Goal: Navigation & Orientation: Find specific page/section

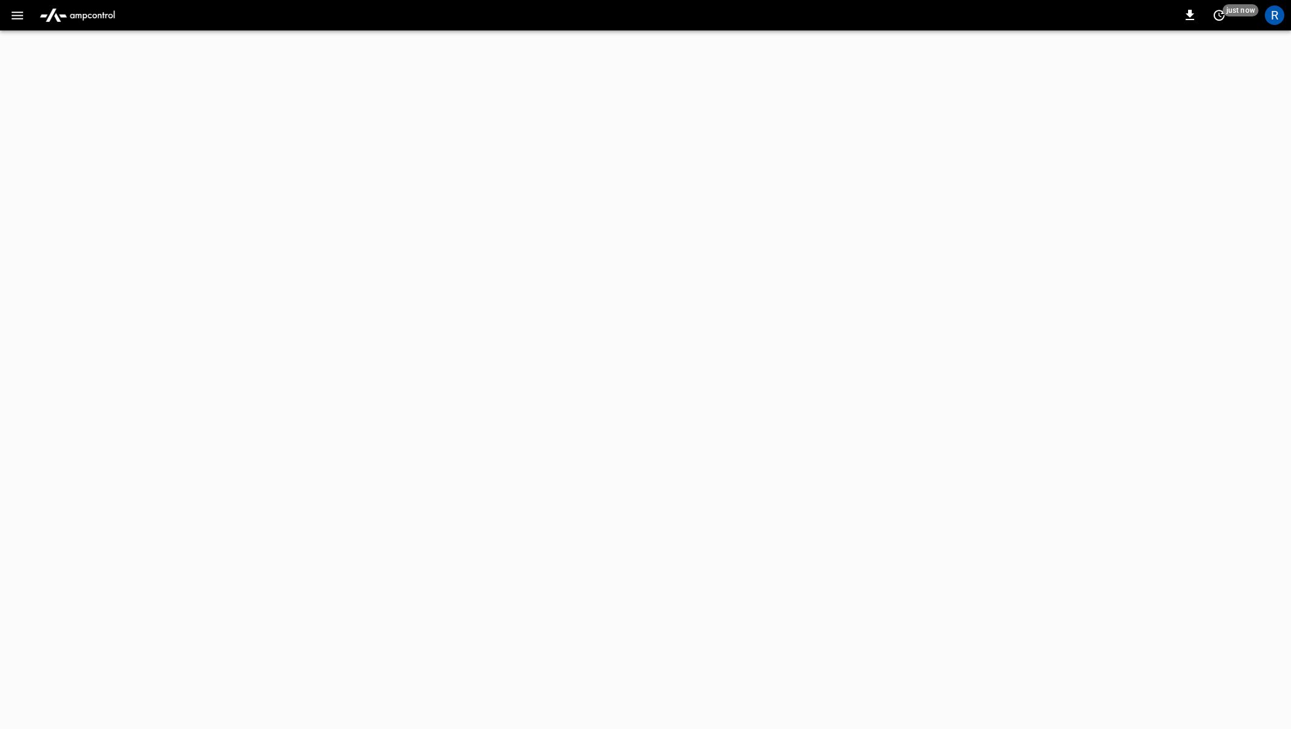
click at [15, 22] on icon "button" at bounding box center [17, 15] width 15 height 15
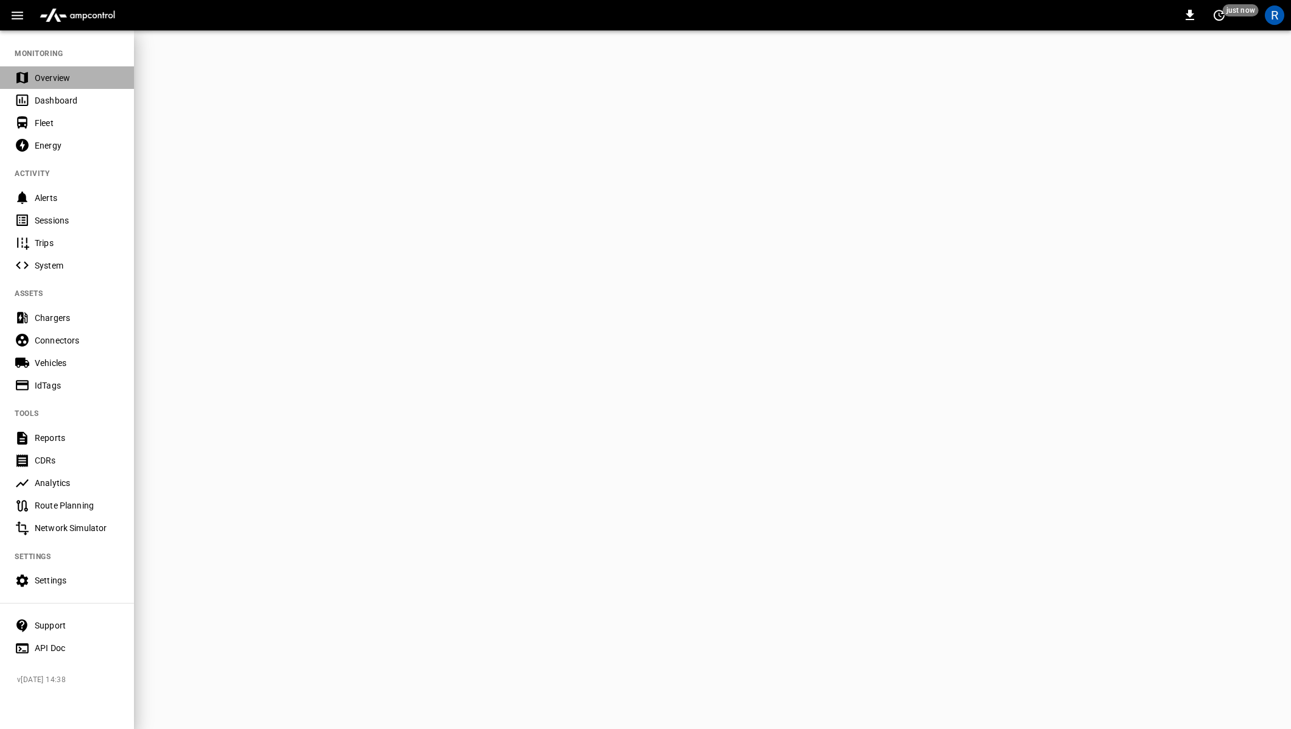
click at [71, 85] on div "Overview" at bounding box center [67, 77] width 134 height 23
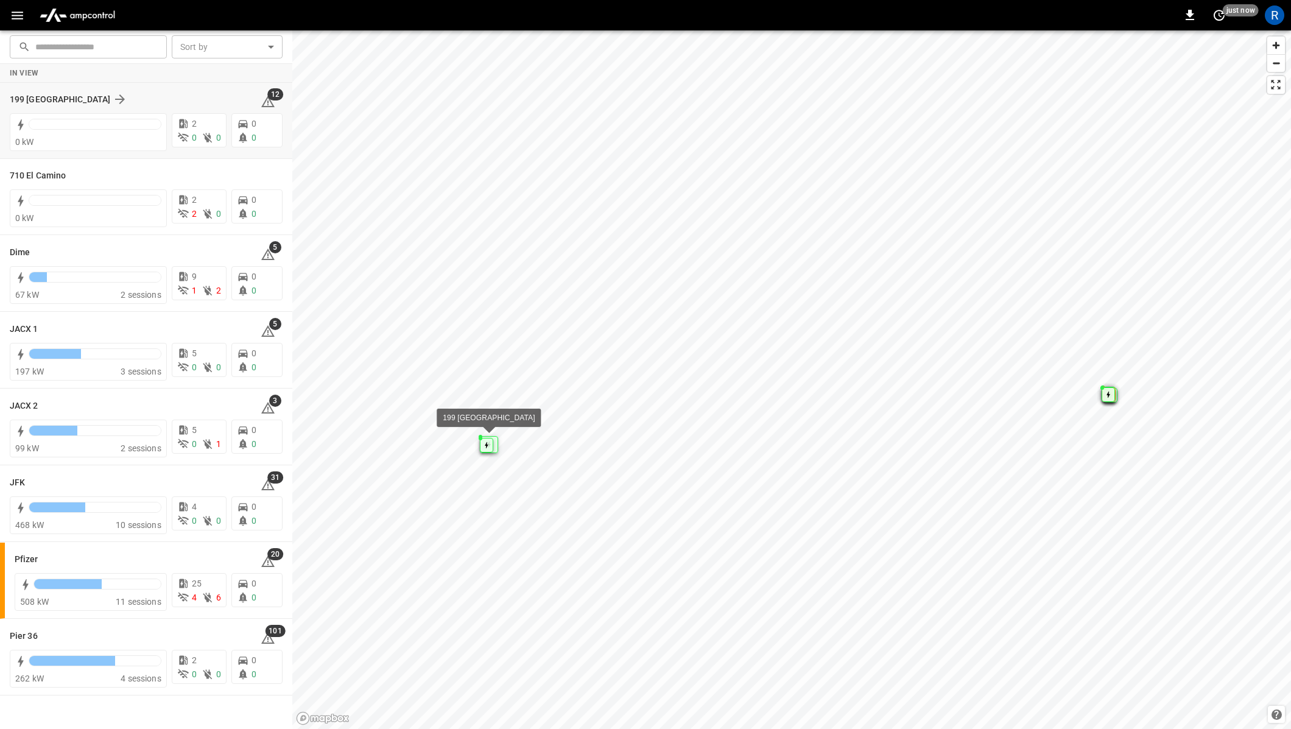
click at [162, 99] on div "199 [GEOGRAPHIC_DATA]" at bounding box center [128, 99] width 236 height 15
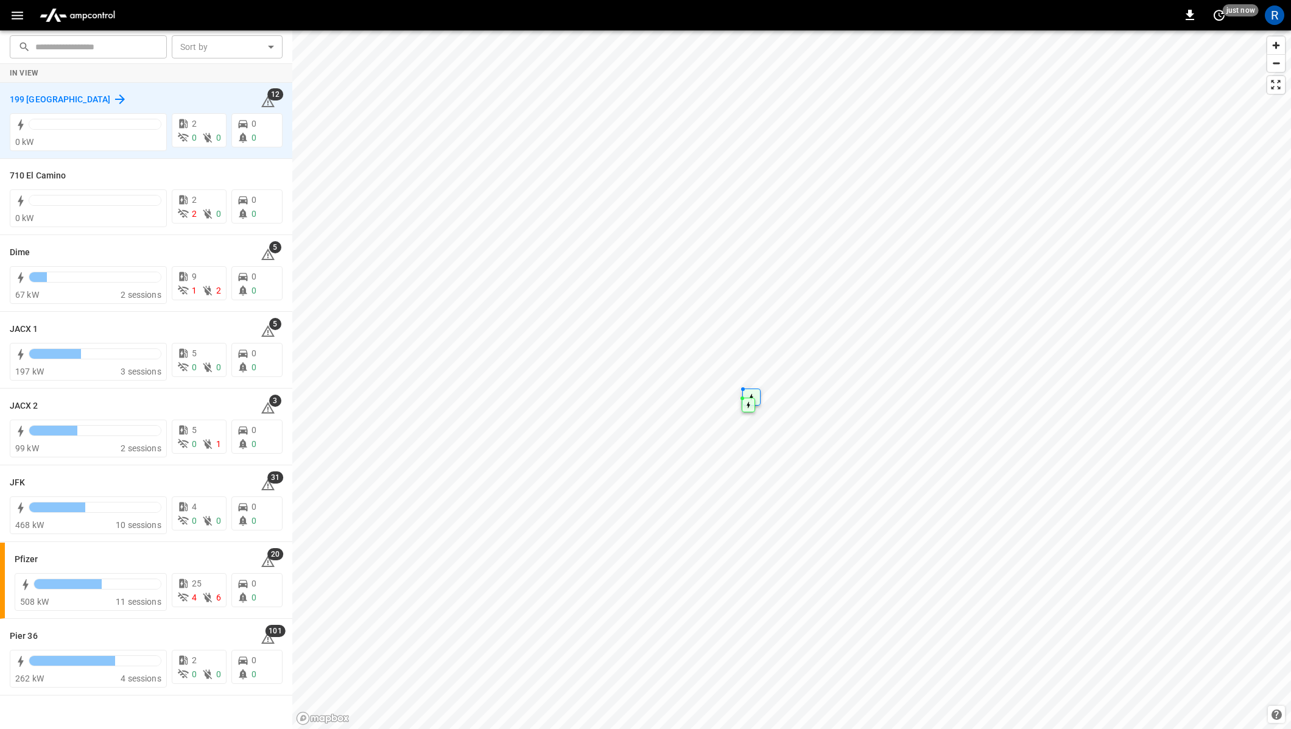
click at [113, 96] on icon at bounding box center [120, 99] width 15 height 15
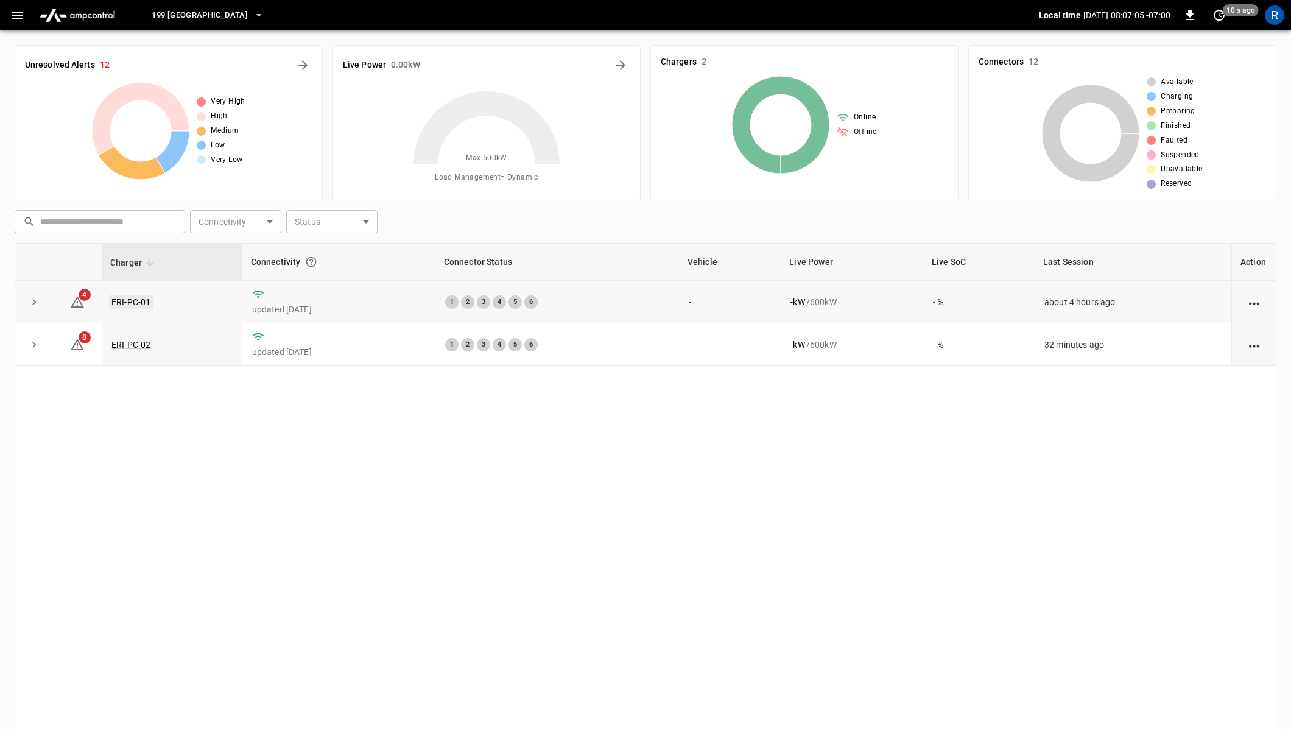
click at [142, 297] on link "ERI-PC-01" at bounding box center [131, 302] width 44 height 15
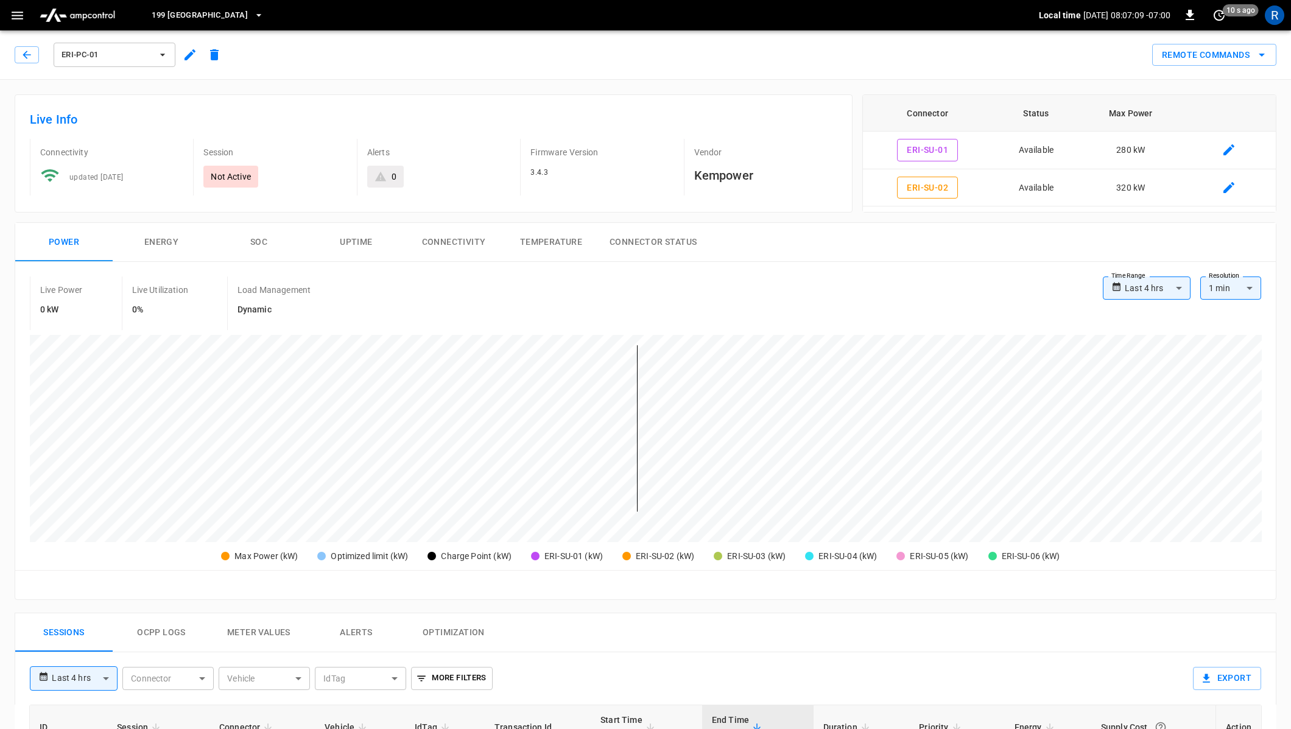
click at [16, 18] on icon "button" at bounding box center [18, 16] width 12 height 8
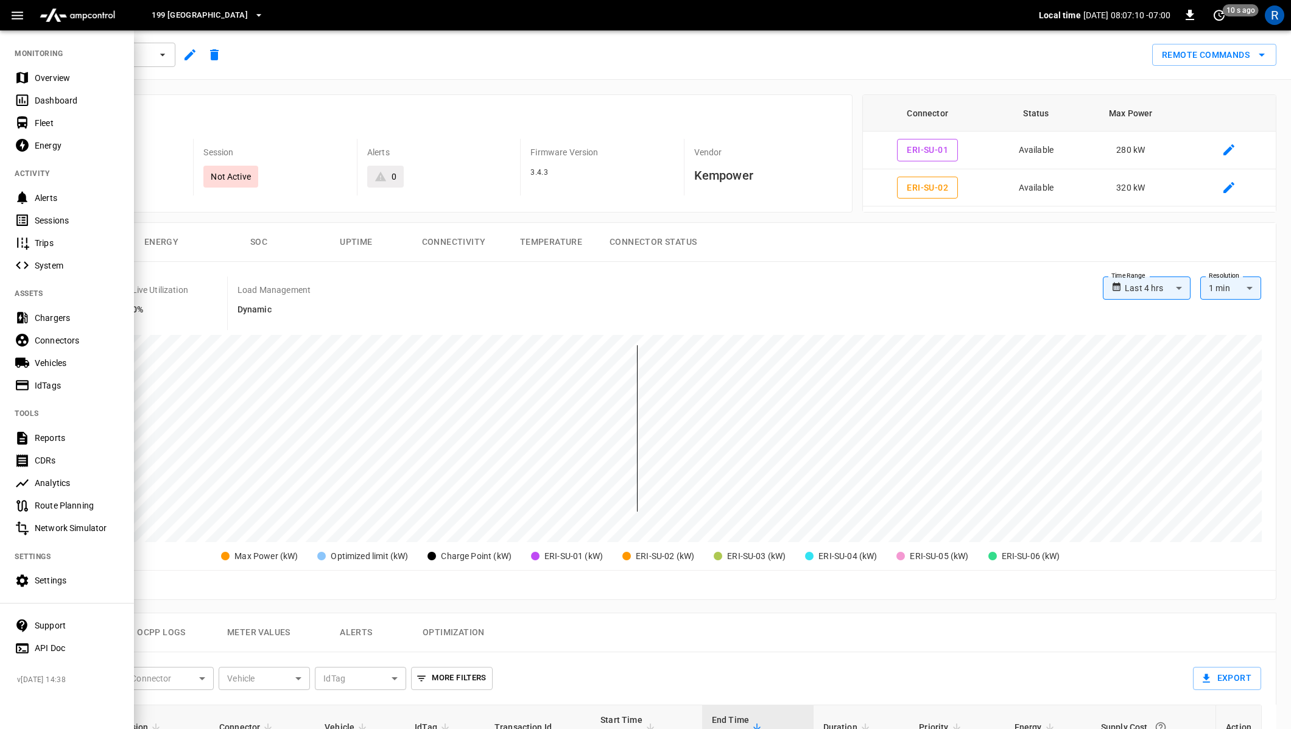
click at [81, 334] on div "Connectors" at bounding box center [77, 340] width 85 height 12
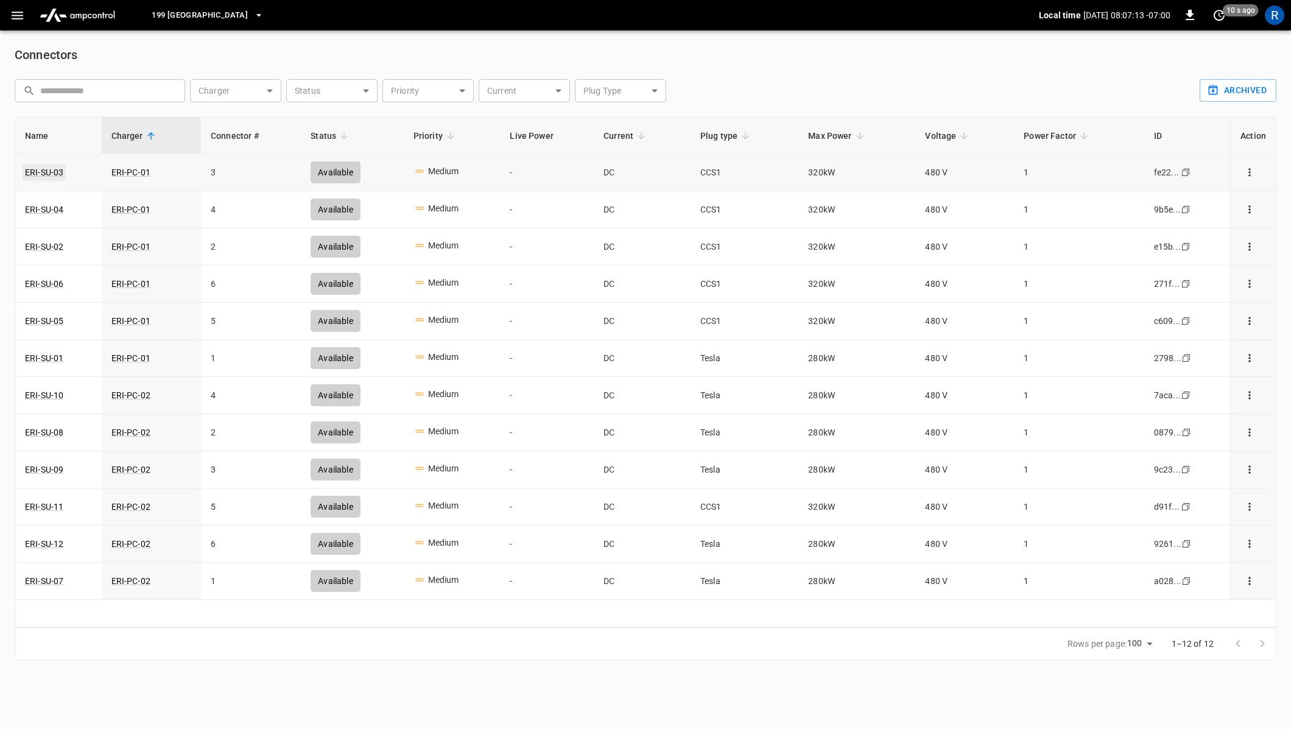
click at [47, 167] on link "ERI-SU-03" at bounding box center [44, 172] width 43 height 17
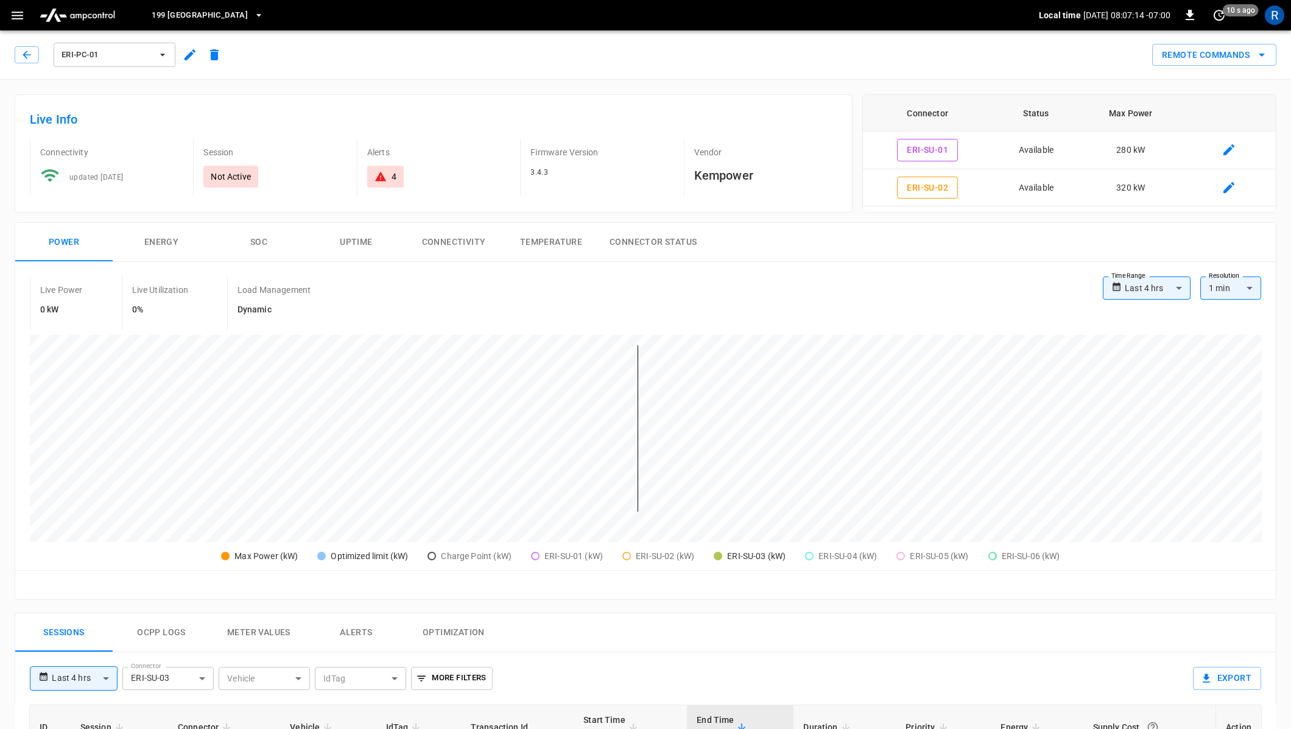
type input "**********"
click at [181, 52] on button "button" at bounding box center [190, 55] width 24 height 22
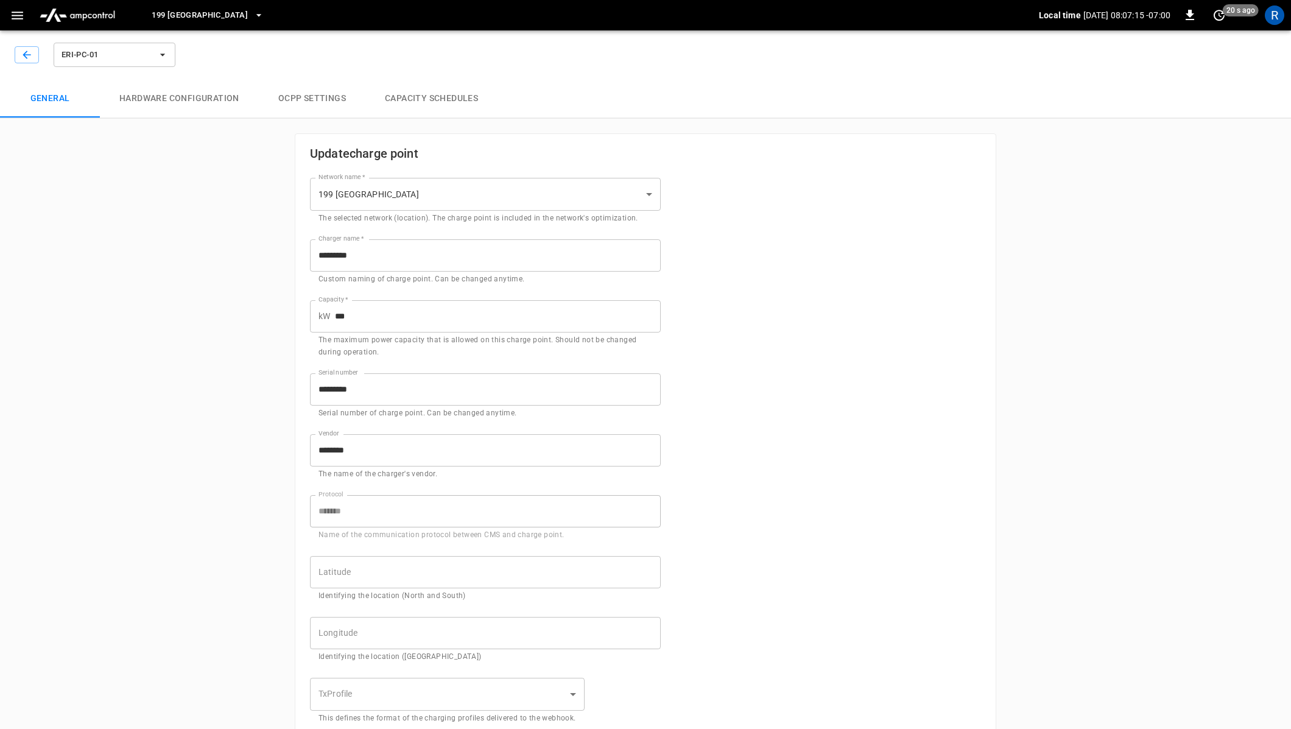
click at [181, 95] on button "Hardware configuration" at bounding box center [179, 98] width 159 height 39
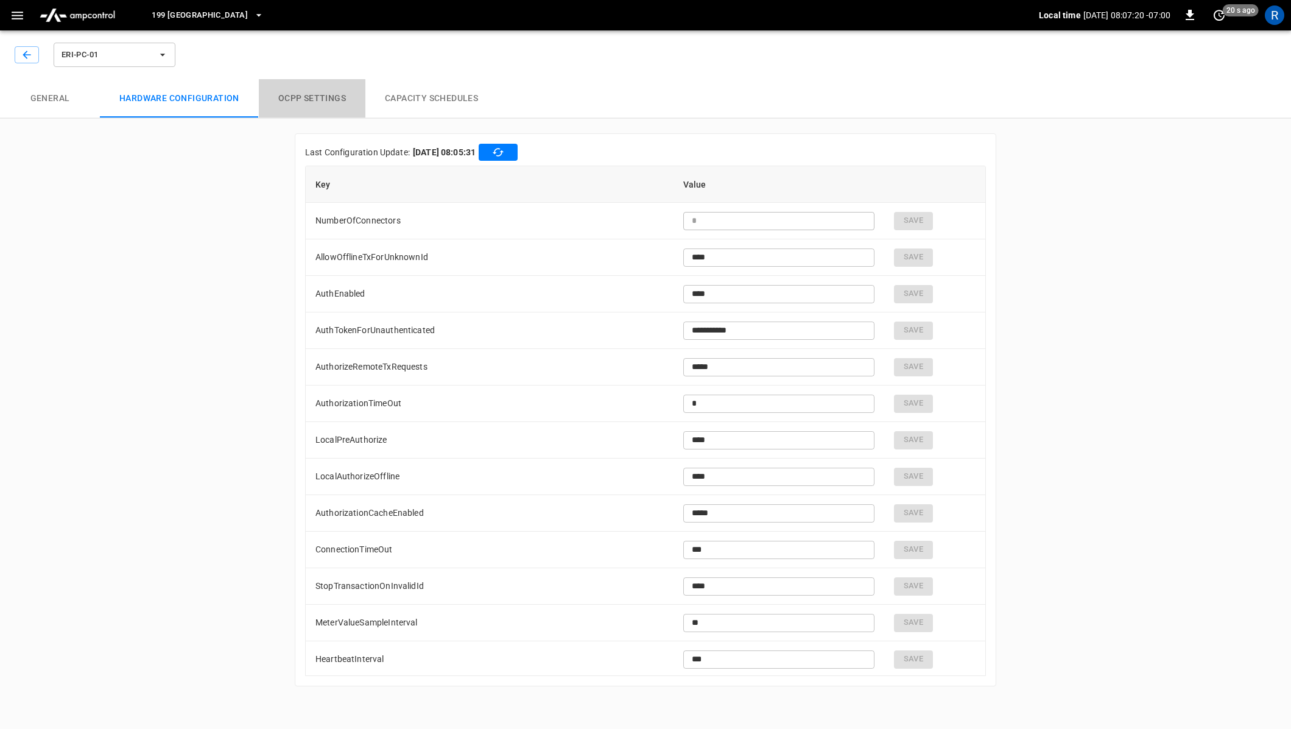
click at [327, 101] on button "OCPP settings" at bounding box center [312, 98] width 107 height 39
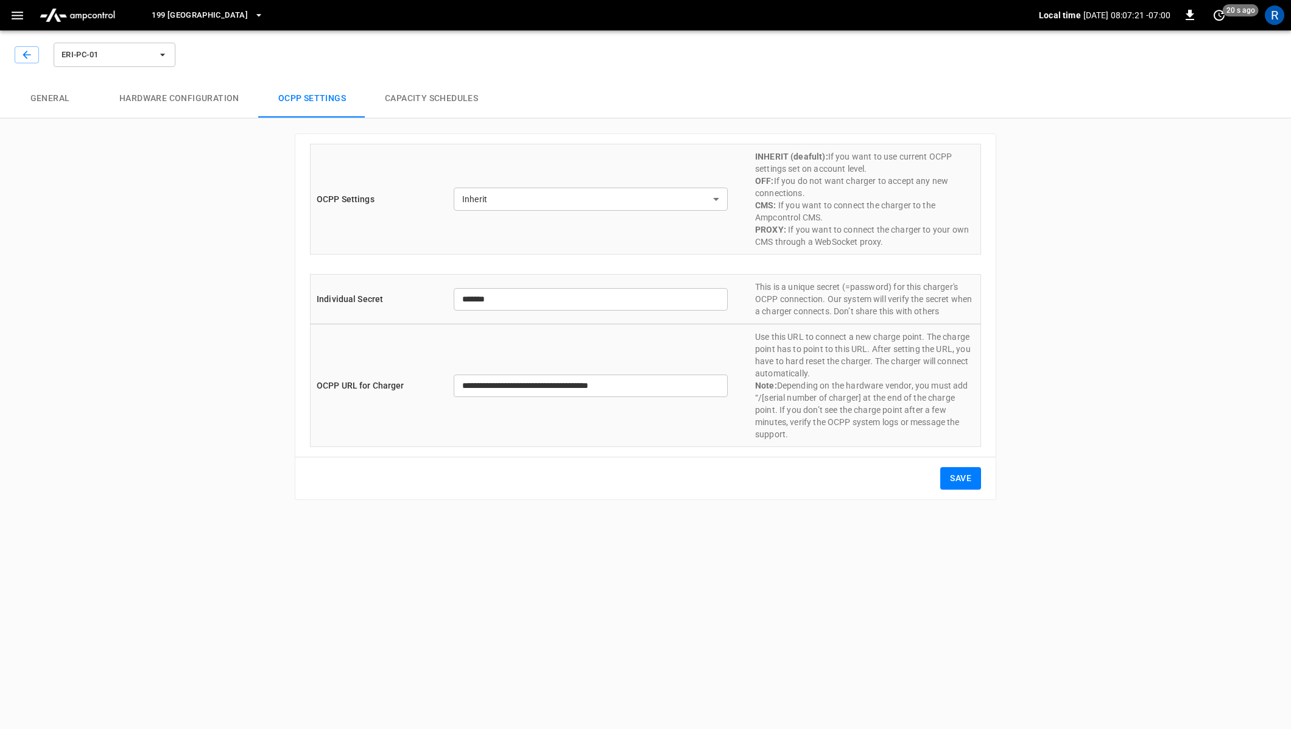
click at [166, 115] on button "Hardware configuration" at bounding box center [179, 98] width 159 height 39
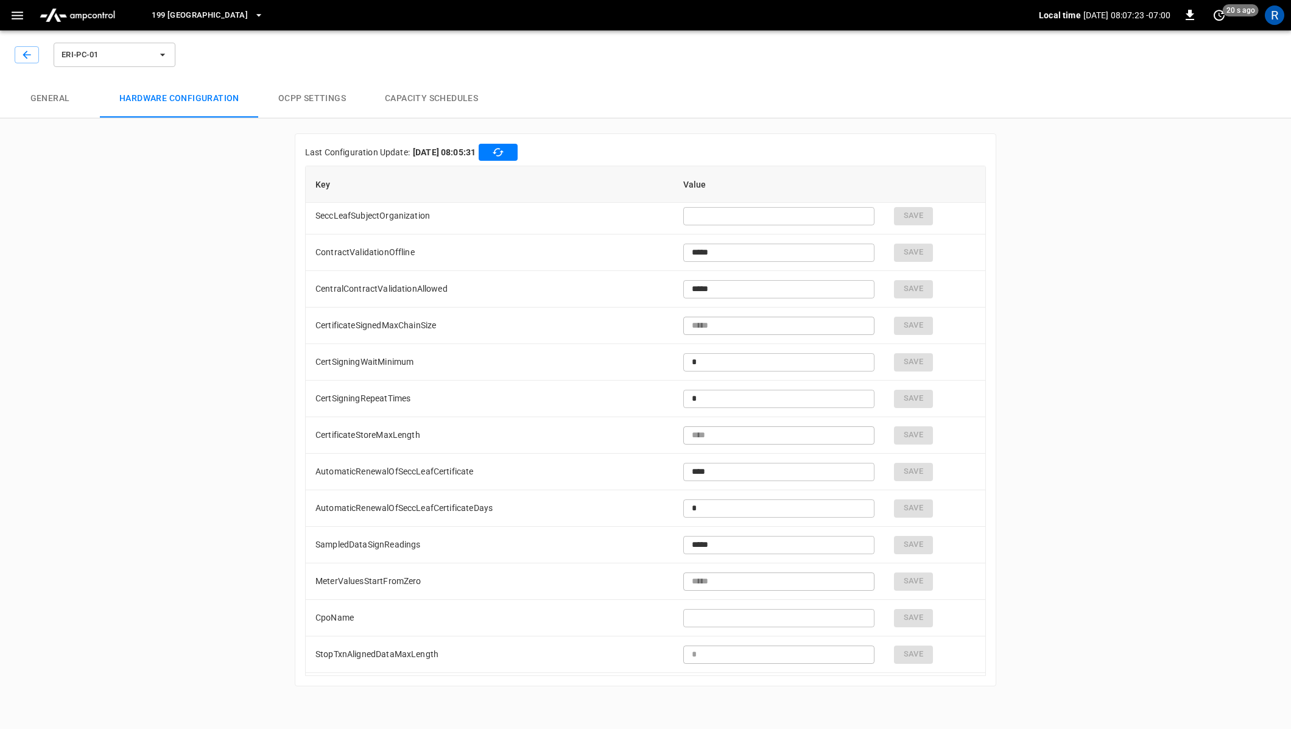
scroll to position [2815, 0]
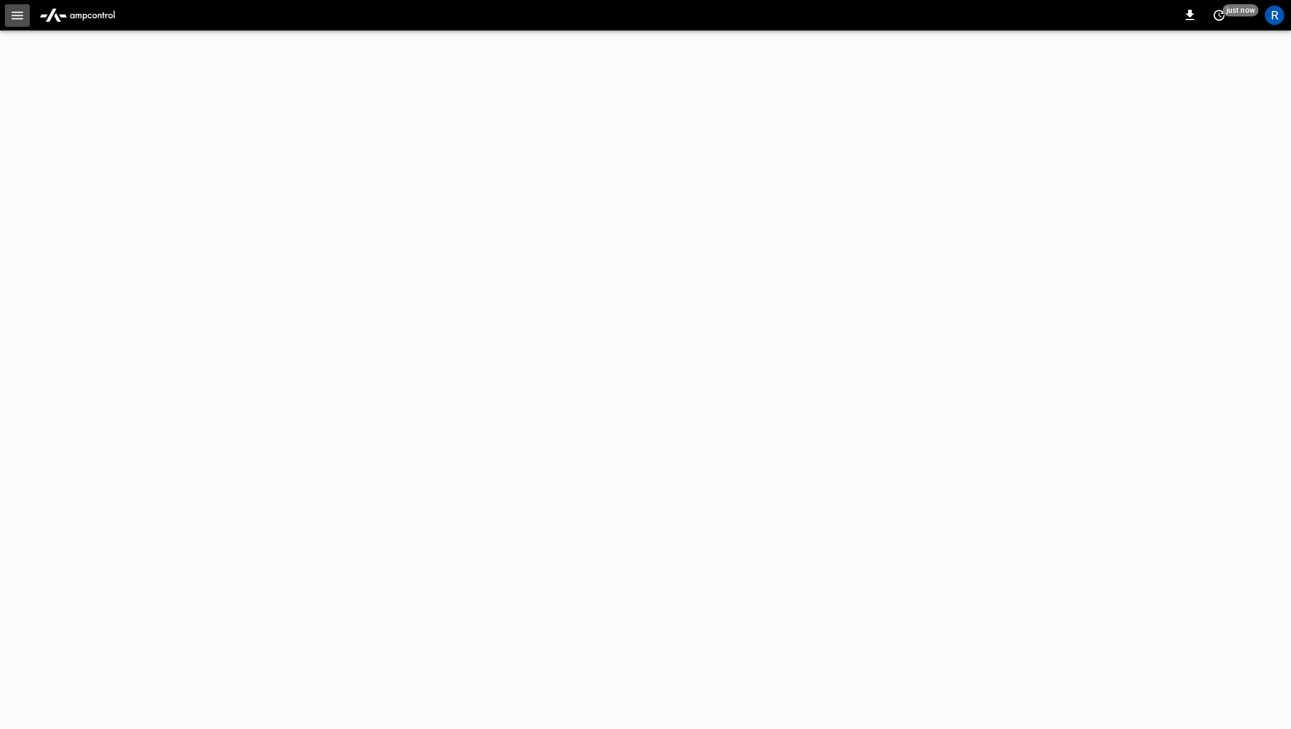
click at [26, 19] on button "button" at bounding box center [17, 15] width 25 height 23
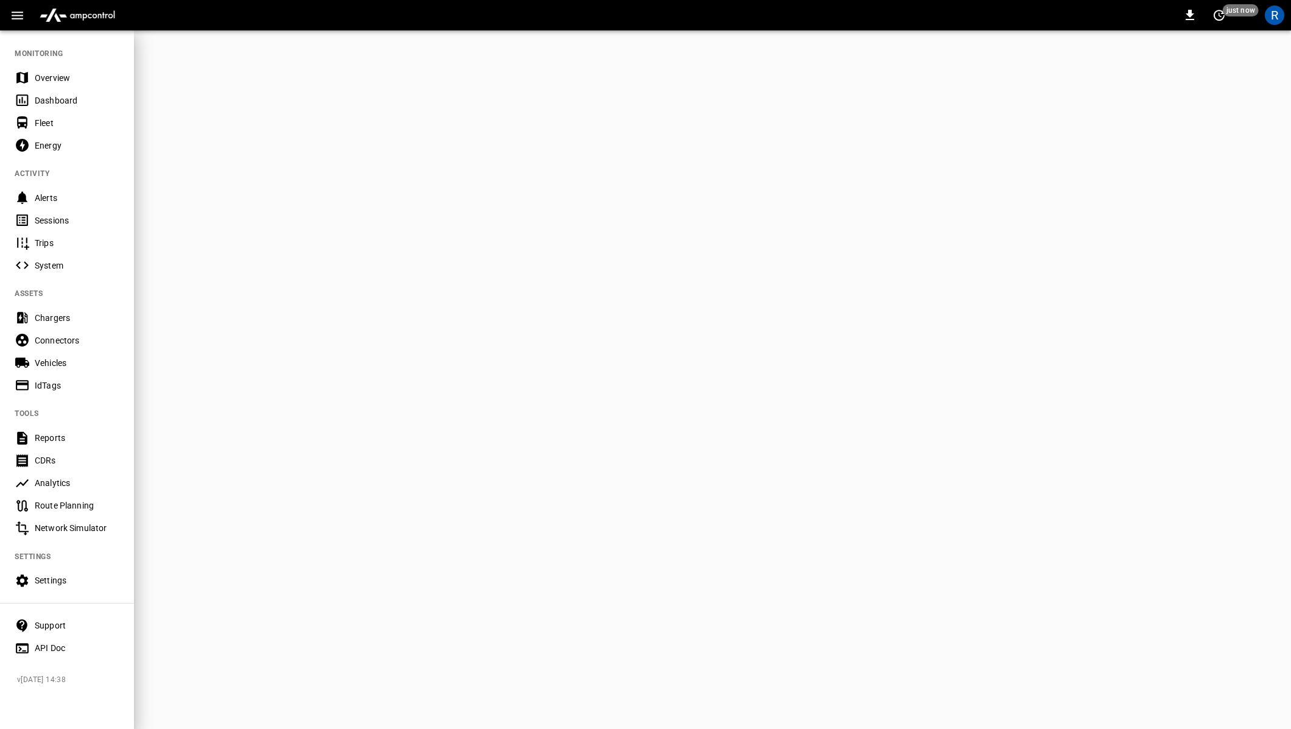
click at [25, 18] on button "button" at bounding box center [17, 15] width 25 height 23
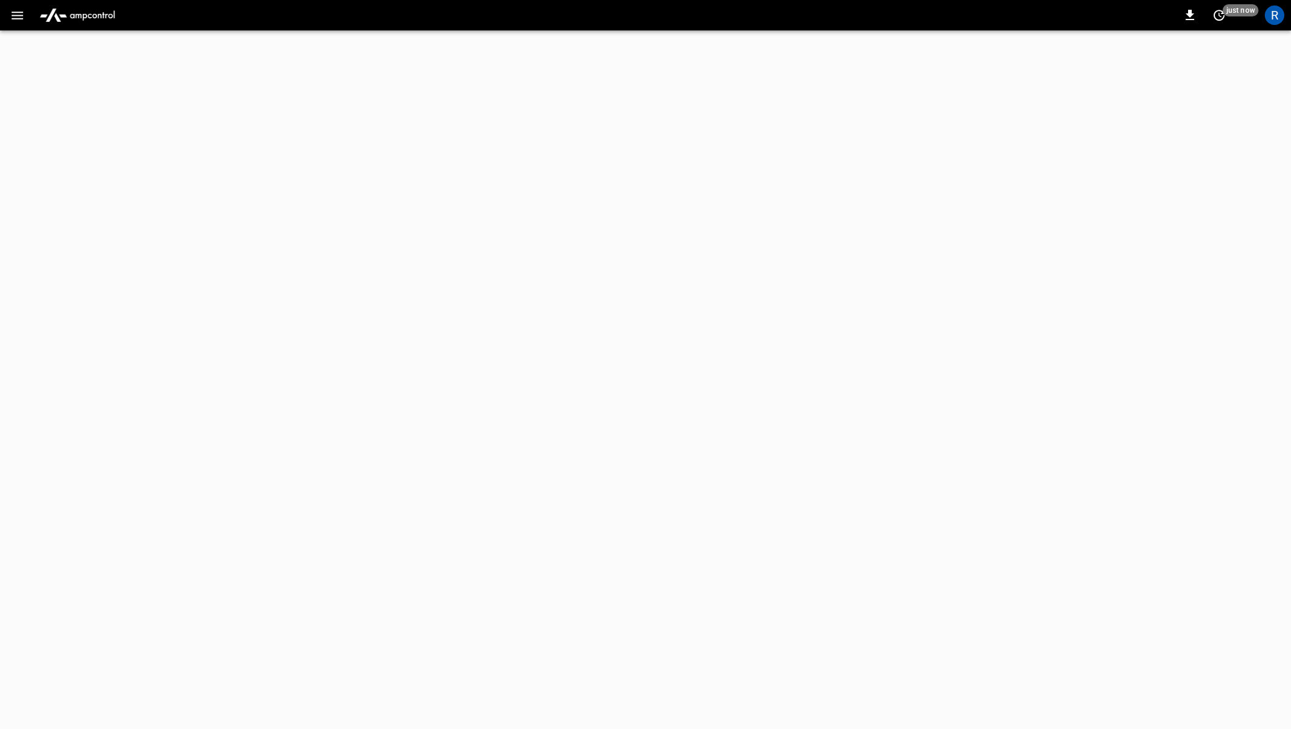
click at [2, 18] on div "0 just now R" at bounding box center [645, 15] width 1291 height 30
click at [7, 18] on button "button" at bounding box center [17, 15] width 25 height 23
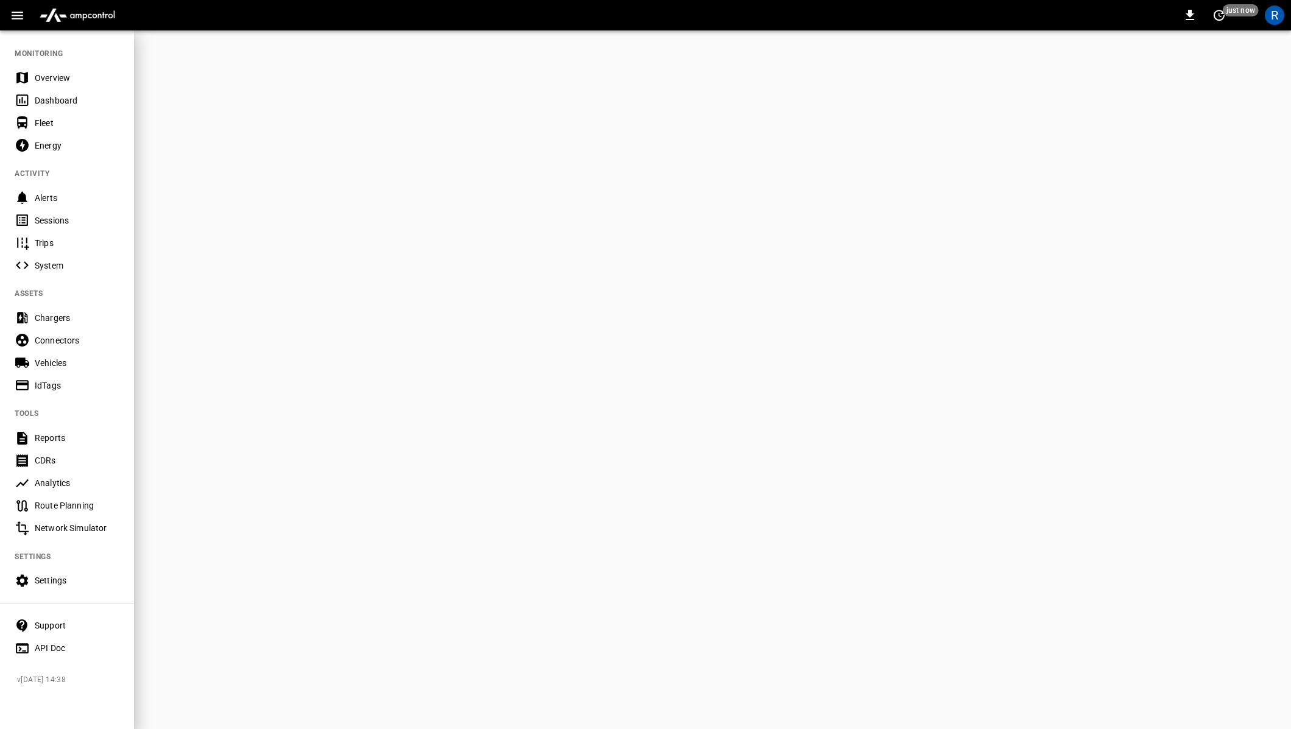
click at [72, 76] on div "Overview" at bounding box center [77, 78] width 85 height 12
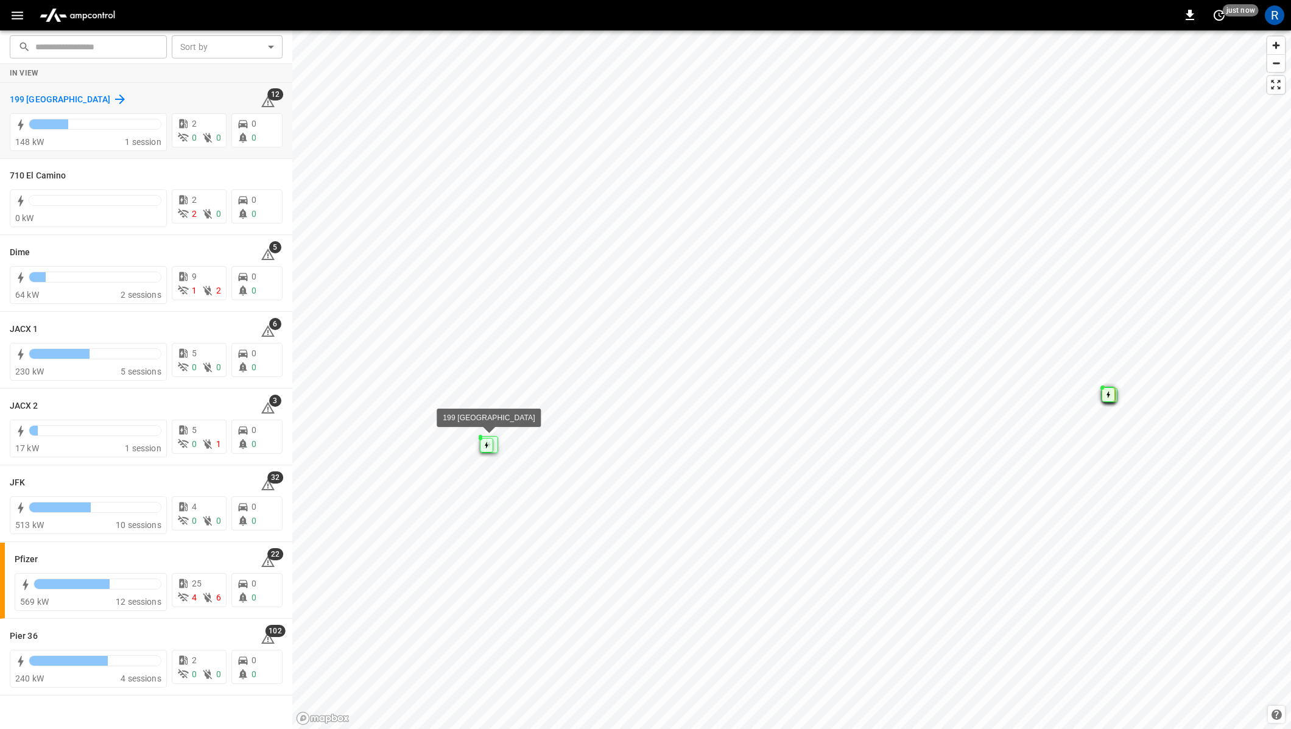
click at [43, 100] on div "199 [GEOGRAPHIC_DATA]" at bounding box center [69, 99] width 118 height 15
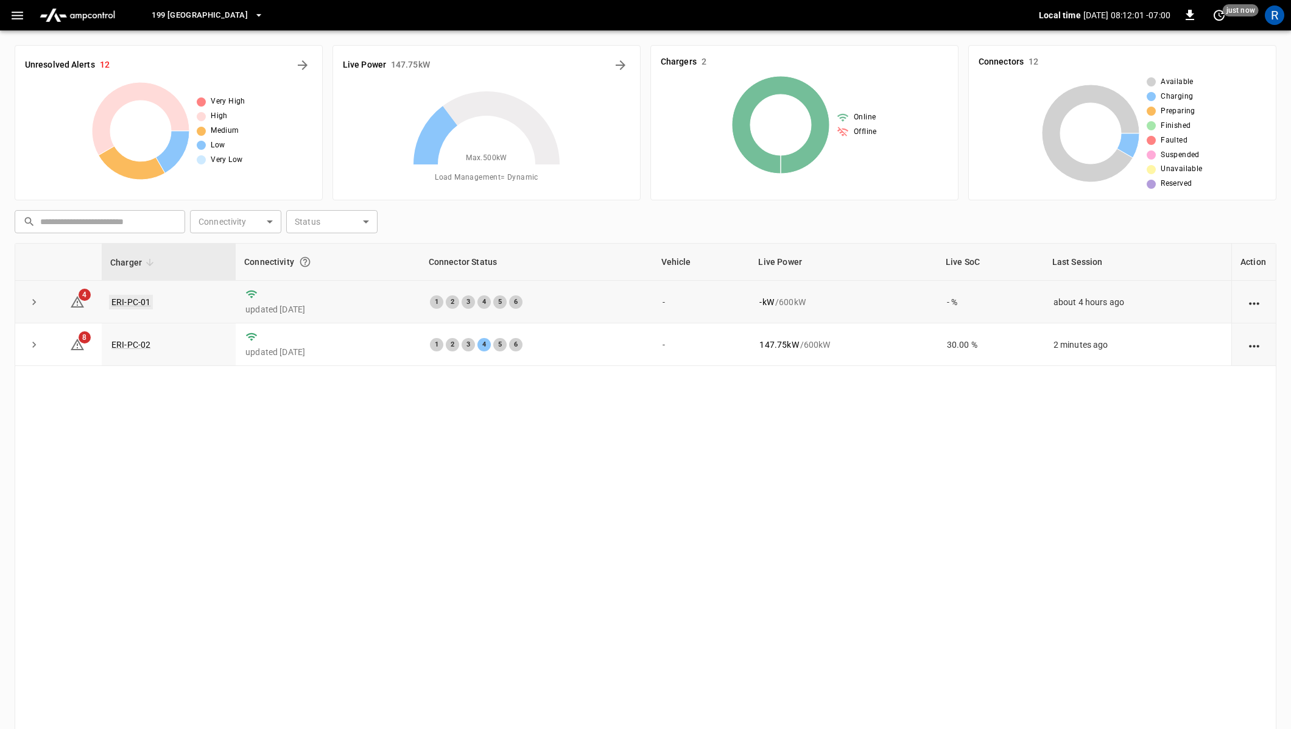
click at [128, 301] on link "ERI-PC-01" at bounding box center [131, 302] width 44 height 15
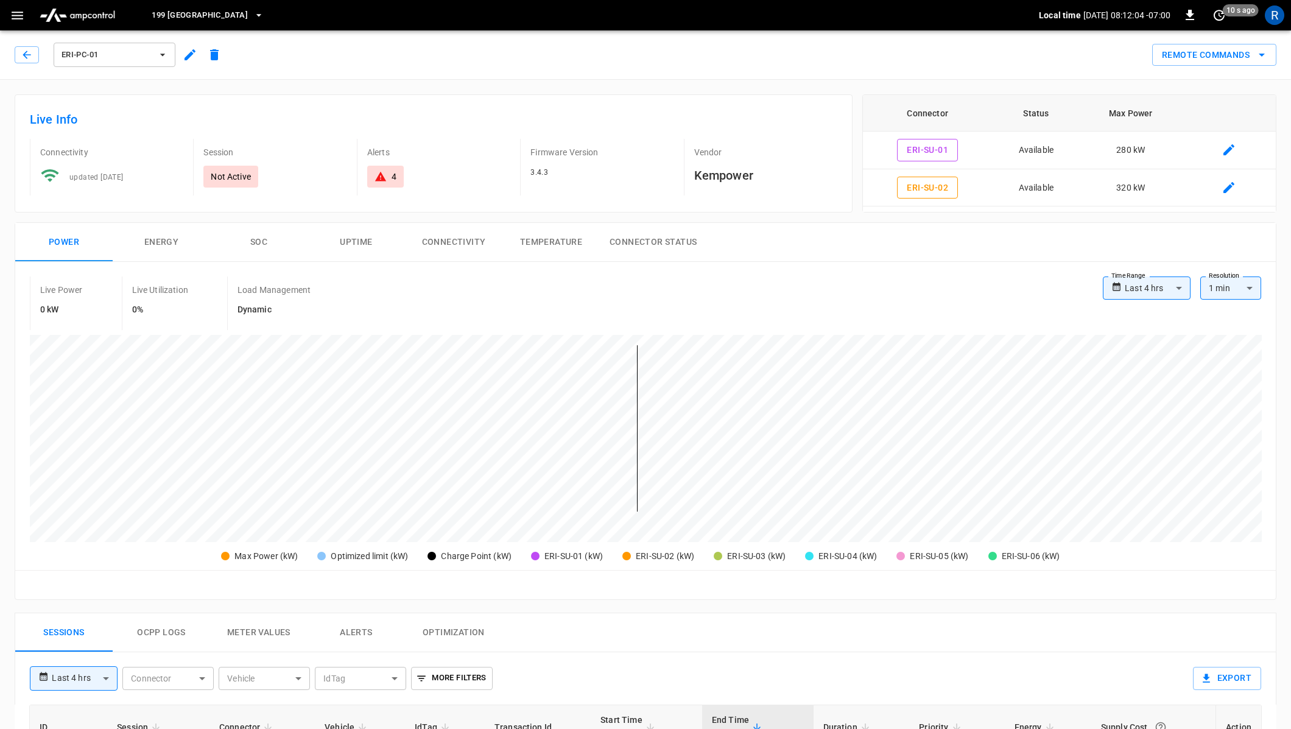
click at [21, 18] on icon "button" at bounding box center [18, 16] width 12 height 8
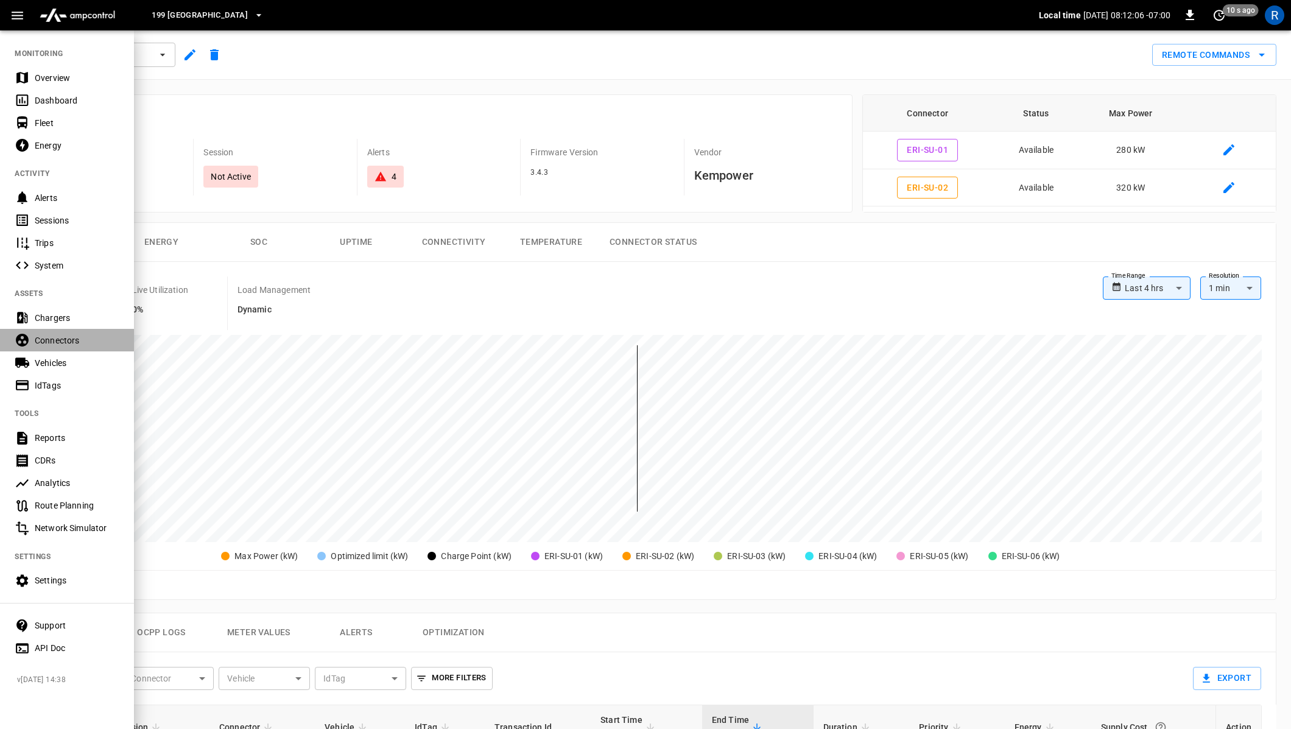
click at [77, 334] on div "Connectors" at bounding box center [77, 340] width 85 height 12
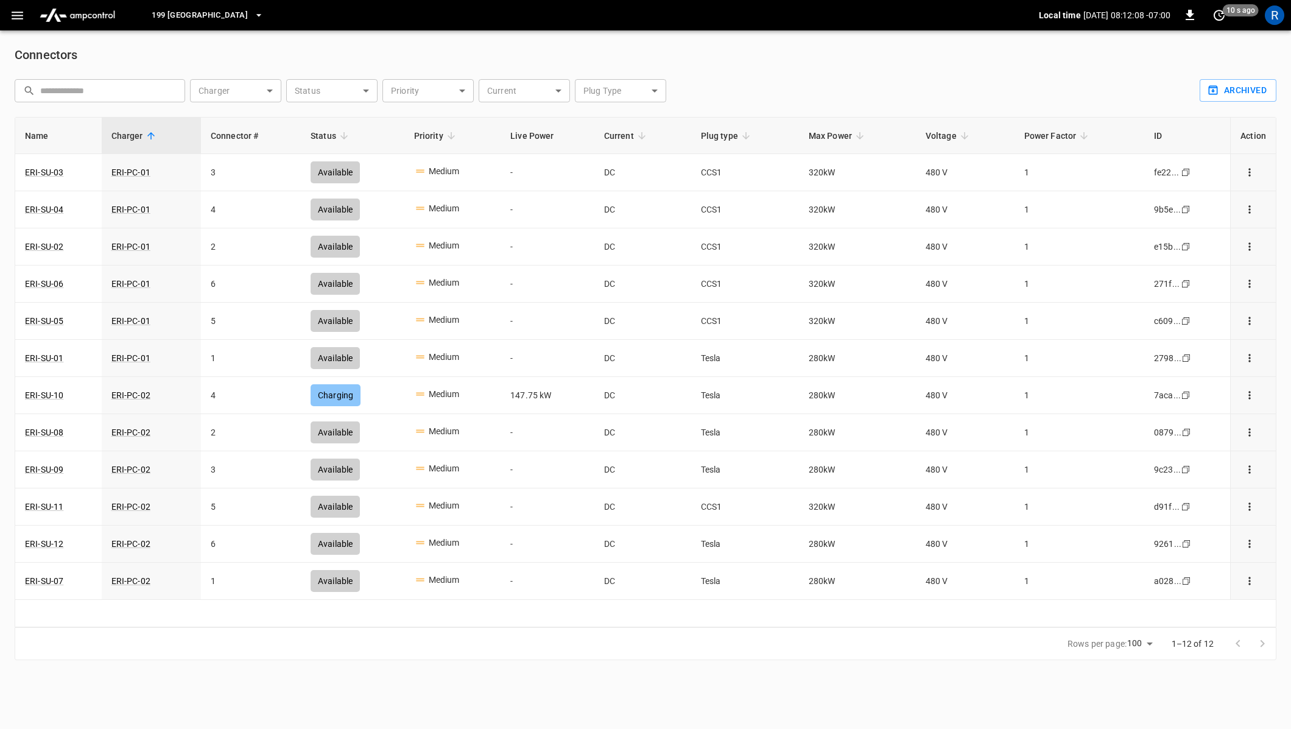
click at [141, 136] on span "Charger" at bounding box center [134, 135] width 47 height 15
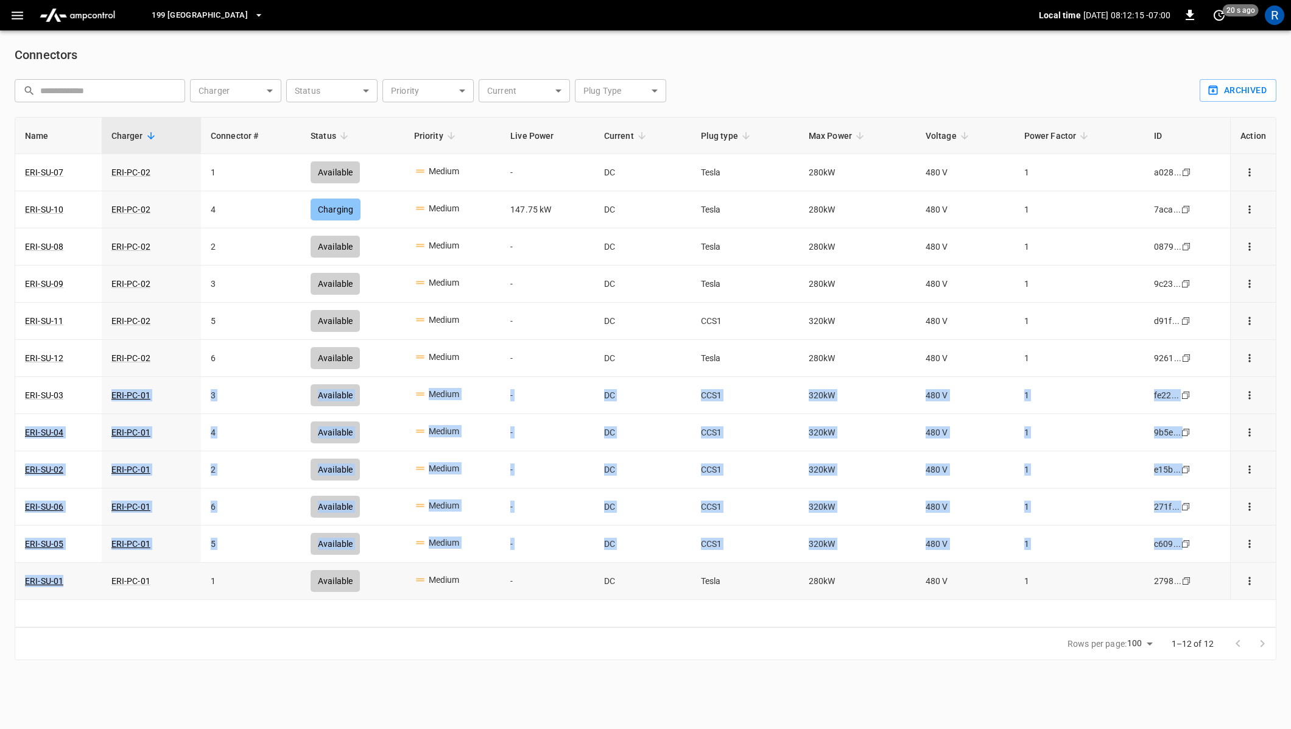
drag, startPoint x: 84, startPoint y: 396, endPoint x: 90, endPoint y: 583, distance: 187.6
click at [90, 583] on tbody "ERI-SU-07 ERI-PC-02 1 Available Medium - DC Tesla 280 kW 480 V 1 a028 ... Copy …" at bounding box center [645, 377] width 1260 height 446
